Goal: Navigation & Orientation: Find specific page/section

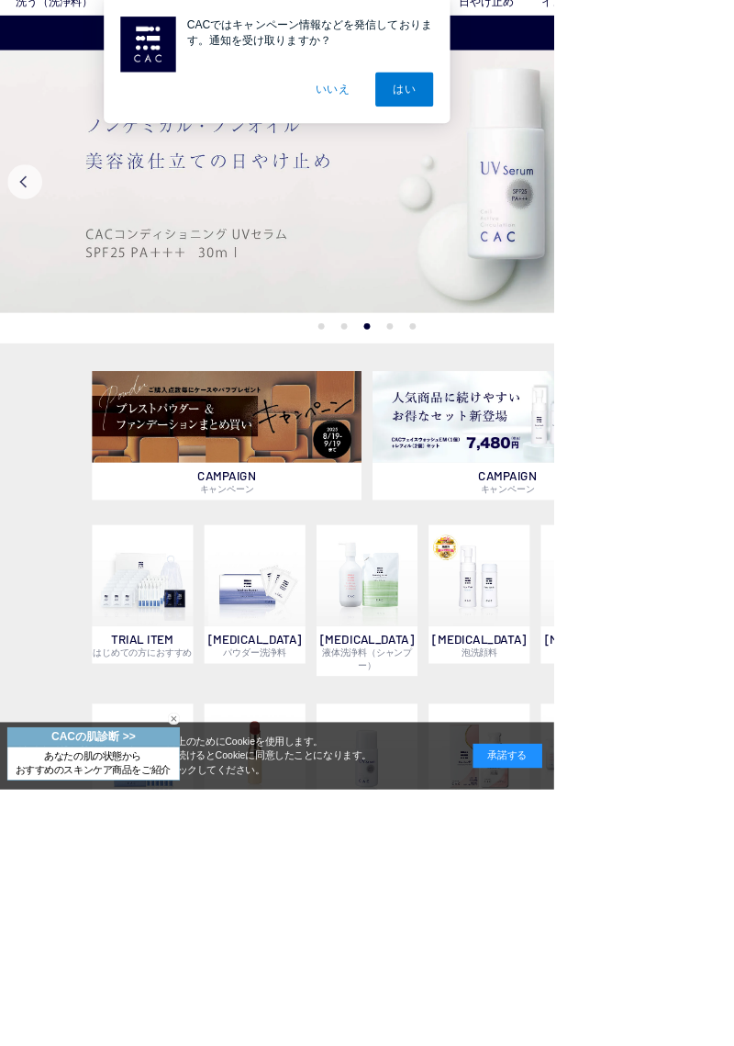
scroll to position [99, 0]
click at [722, 566] on img at bounding box center [673, 552] width 358 height 121
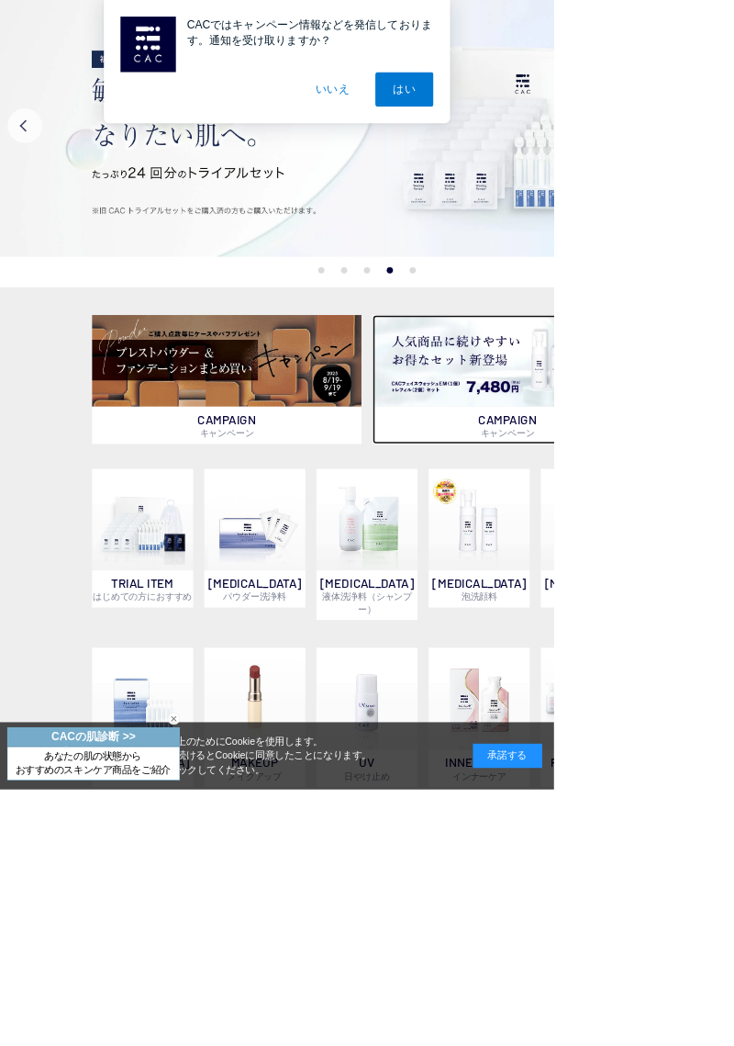
scroll to position [177, 0]
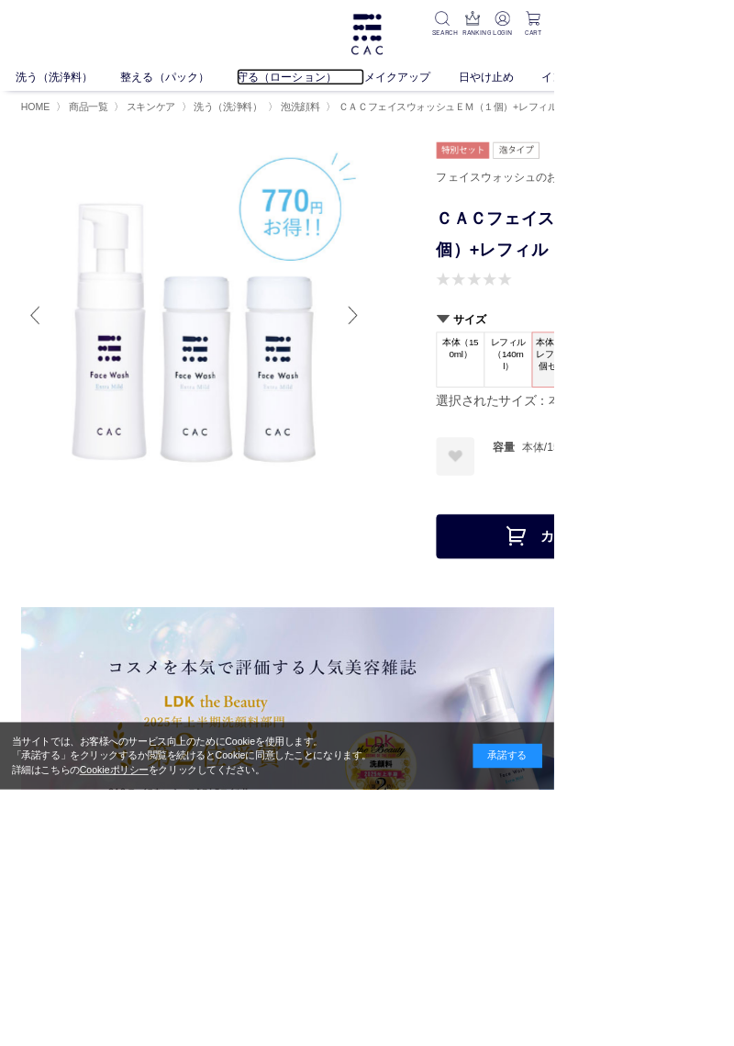
click at [352, 99] on link "守る（ローション）" at bounding box center [398, 102] width 169 height 22
